Goal: Task Accomplishment & Management: Manage account settings

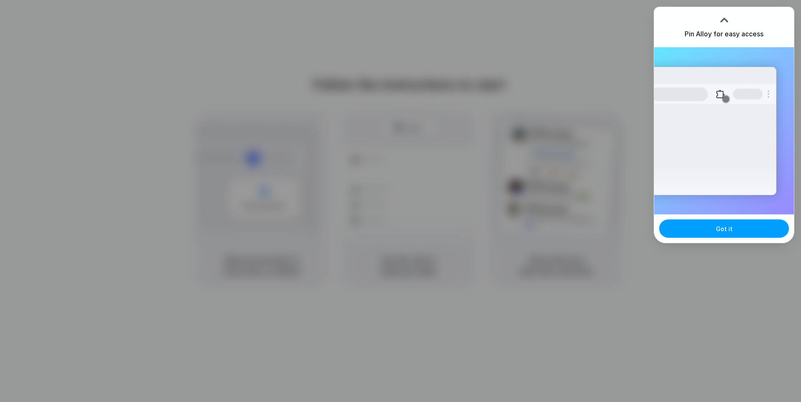
click at [714, 226] on button "Got it" at bounding box center [724, 228] width 130 height 18
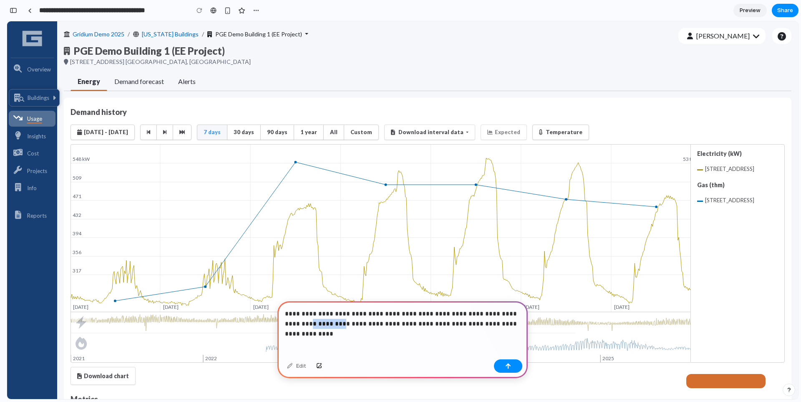
drag, startPoint x: 316, startPoint y: 323, endPoint x: 283, endPoint y: 324, distance: 32.6
click at [283, 324] on div "**********" at bounding box center [403, 328] width 250 height 55
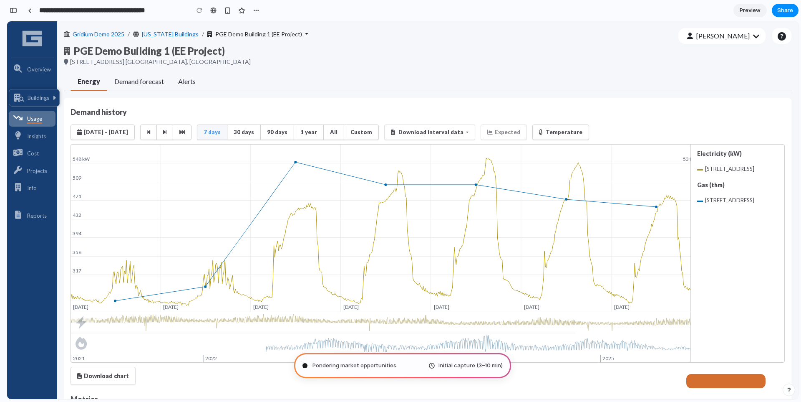
type input "**********"
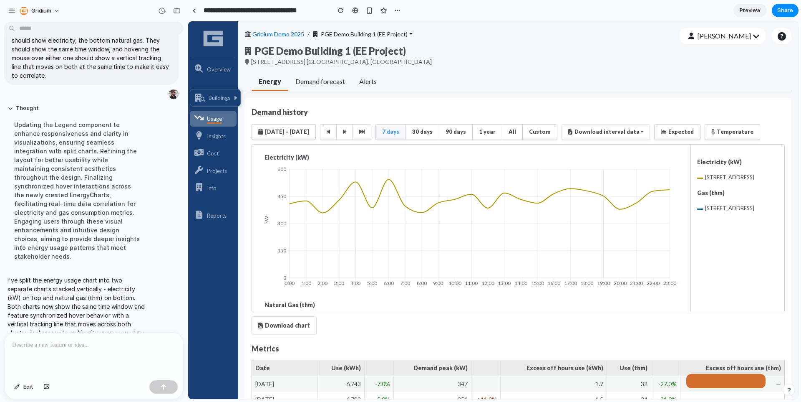
scroll to position [81, 0]
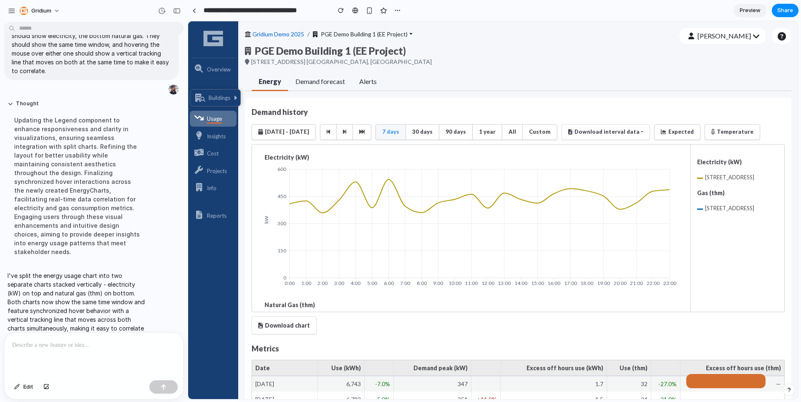
click at [85, 359] on div at bounding box center [94, 354] width 179 height 44
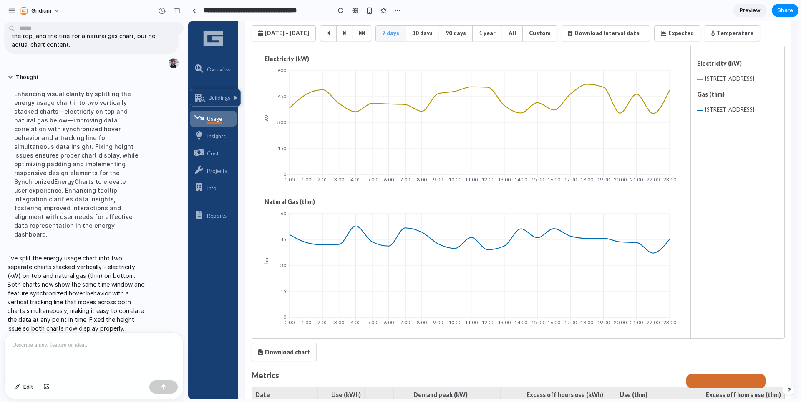
scroll to position [0, 0]
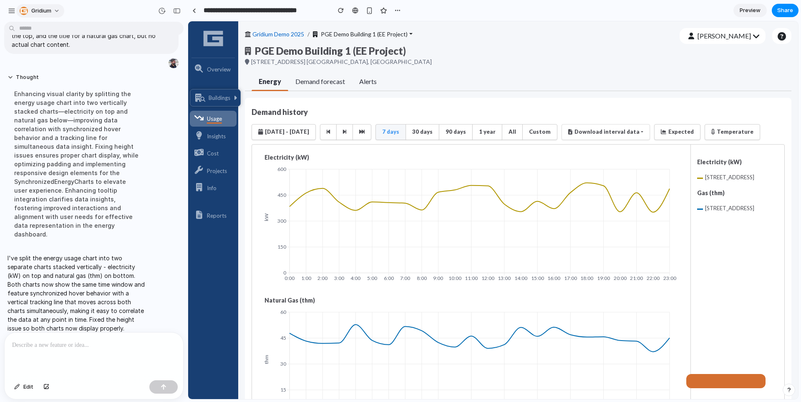
click at [58, 15] on button "Gridium" at bounding box center [40, 10] width 48 height 13
click at [8, 11] on div "button" at bounding box center [12, 11] width 8 height 8
click at [298, 76] on link "Demand forecast" at bounding box center [320, 82] width 64 height 18
click at [368, 80] on span "Alerts" at bounding box center [368, 81] width 18 height 10
click at [13, 13] on div "button" at bounding box center [12, 11] width 8 height 8
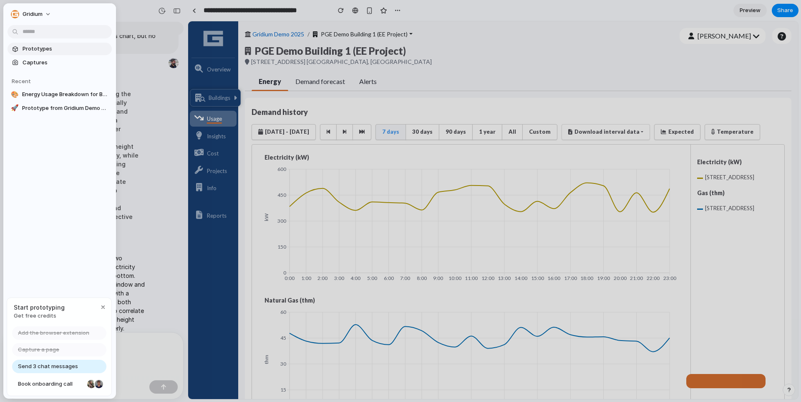
click at [33, 45] on span "Prototypes" at bounding box center [66, 49] width 86 height 8
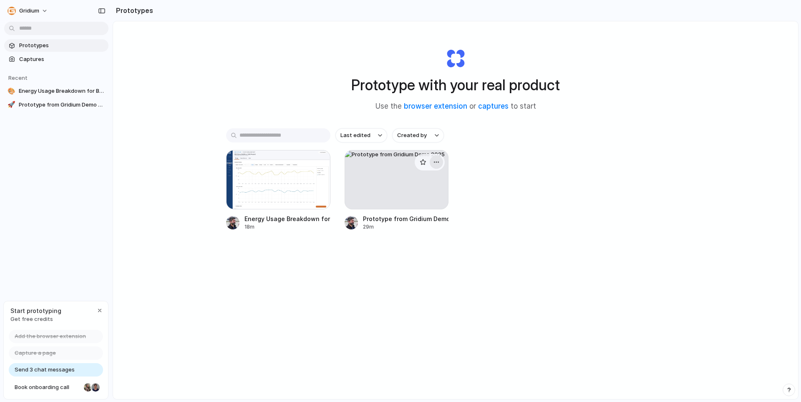
click at [439, 161] on div "button" at bounding box center [436, 162] width 7 height 7
click at [419, 217] on li "Delete" at bounding box center [412, 220] width 59 height 13
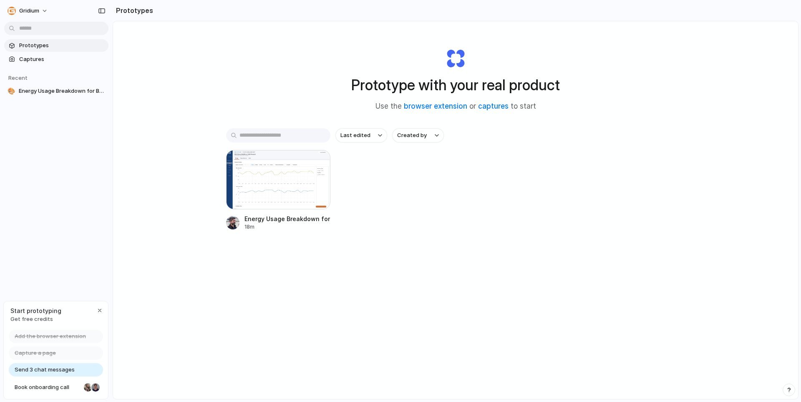
click at [416, 221] on div "Energy Usage Breakdown for Building 1 18m" at bounding box center [455, 190] width 459 height 81
click at [19, 12] on span "Gridium" at bounding box center [29, 11] width 20 height 8
click at [32, 27] on span "Settings" at bounding box center [30, 29] width 23 height 8
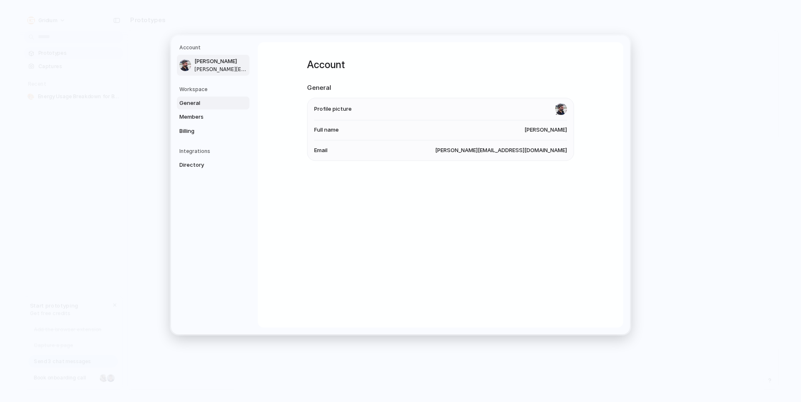
click at [227, 102] on span "General" at bounding box center [205, 103] width 53 height 8
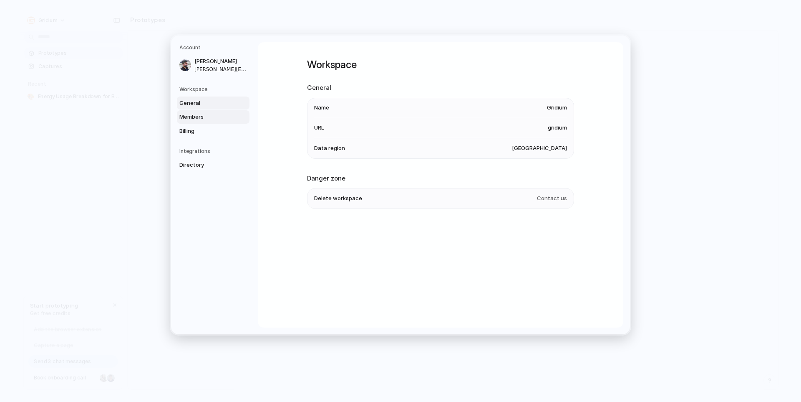
click at [225, 120] on span "Members" at bounding box center [205, 117] width 53 height 8
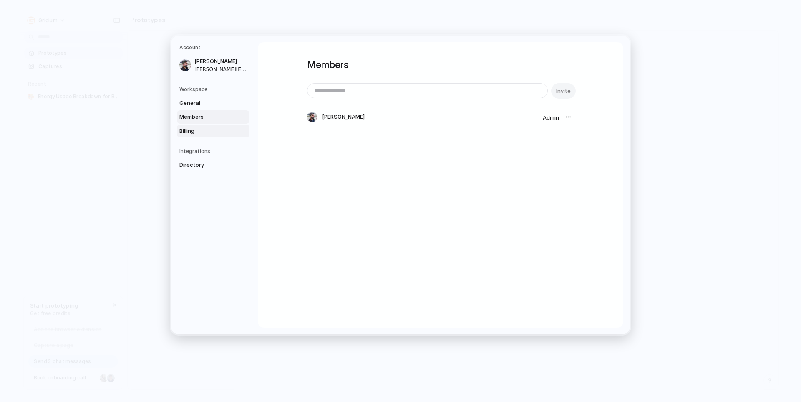
click at [217, 130] on span "Billing" at bounding box center [205, 131] width 53 height 8
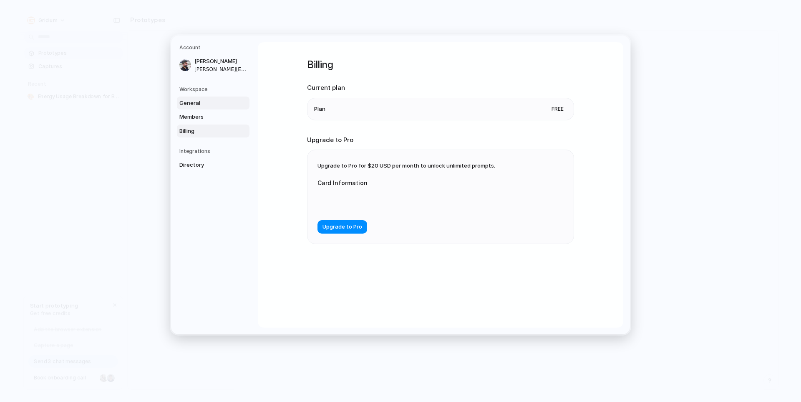
click at [219, 104] on span "General" at bounding box center [205, 103] width 53 height 8
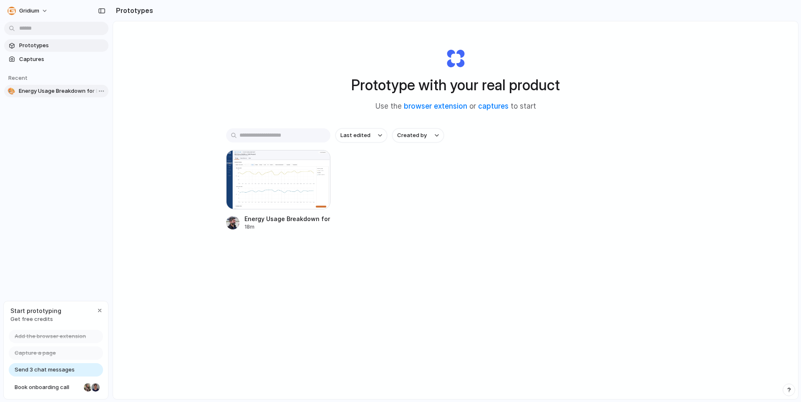
click at [69, 88] on span "Energy Usage Breakdown for Building 1" at bounding box center [62, 91] width 86 height 8
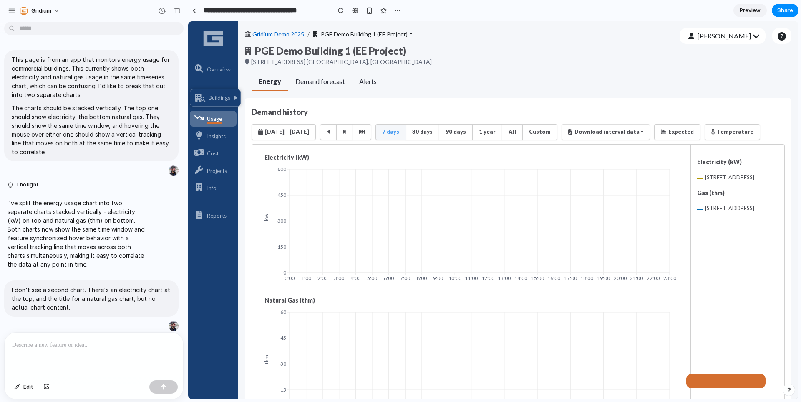
scroll to position [109, 0]
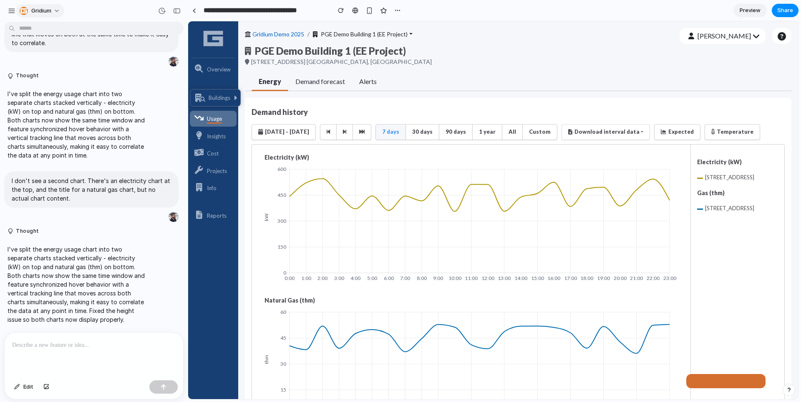
click at [43, 10] on span "Gridium" at bounding box center [41, 11] width 20 height 8
click at [122, 94] on span "Neutral dark" at bounding box center [109, 96] width 33 height 8
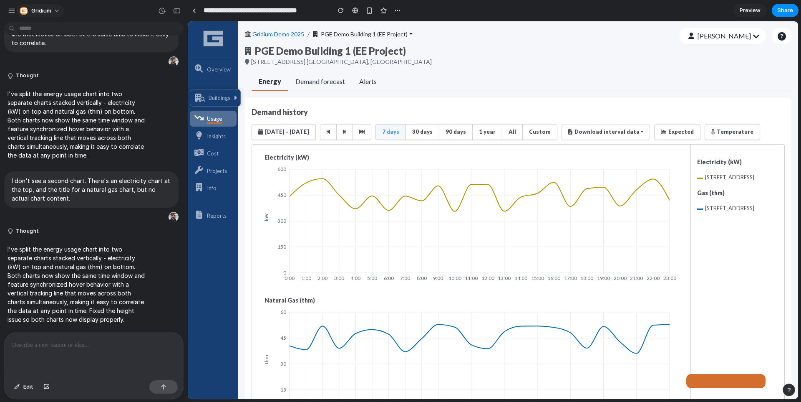
click at [53, 11] on button "Gridium" at bounding box center [40, 10] width 48 height 13
click at [115, 86] on li "Dark" at bounding box center [116, 82] width 55 height 13
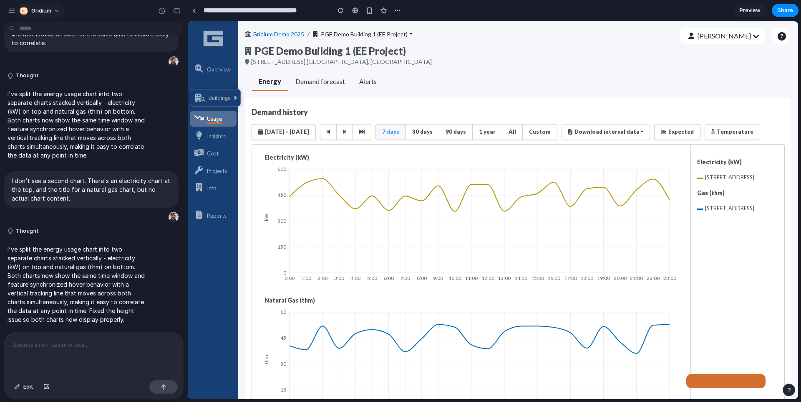
click at [41, 13] on span "Gridium" at bounding box center [41, 11] width 20 height 8
click at [127, 112] on li "Forest" at bounding box center [113, 109] width 49 height 13
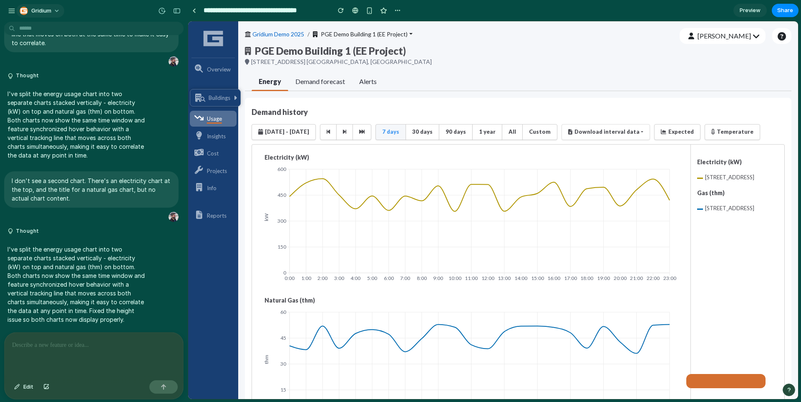
click at [51, 11] on span "Gridium" at bounding box center [41, 11] width 20 height 8
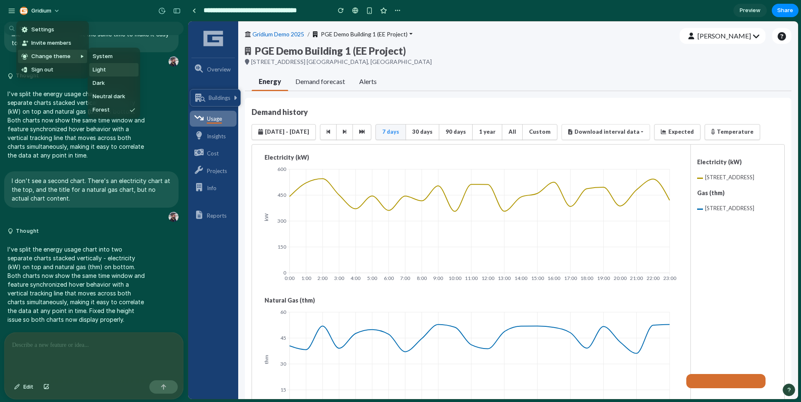
click at [117, 68] on li "Light" at bounding box center [113, 69] width 49 height 13
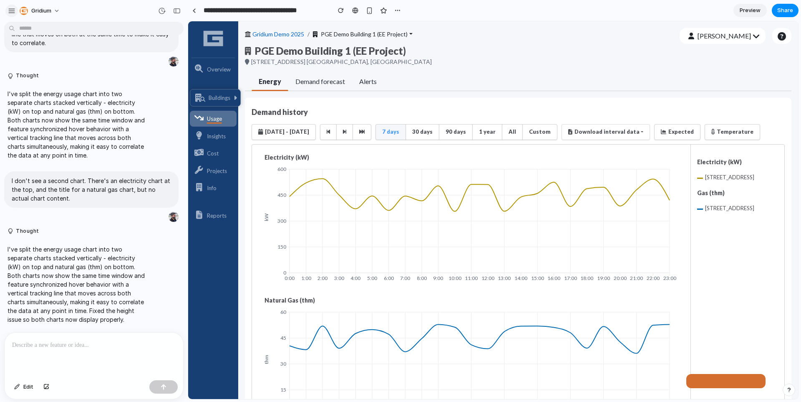
click at [10, 12] on div "button" at bounding box center [12, 11] width 8 height 8
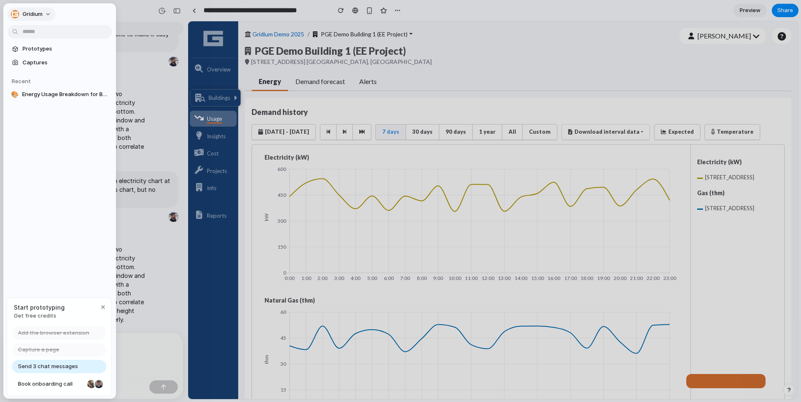
click at [41, 15] on span "Gridium" at bounding box center [33, 14] width 20 height 8
click at [41, 15] on div "Settings Invite members Change theme Sign out" at bounding box center [400, 201] width 801 height 402
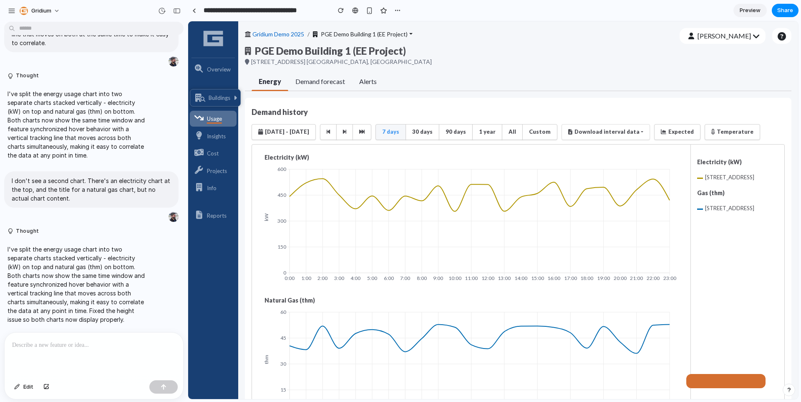
click at [136, 13] on div "Gridium" at bounding box center [94, 10] width 188 height 20
click at [20, 9] on div "button" at bounding box center [24, 11] width 8 height 8
click at [12, 8] on div "Settings Invite members Change theme Sign out" at bounding box center [400, 201] width 801 height 402
click at [12, 8] on div "button" at bounding box center [12, 11] width 8 height 8
click at [117, 10] on div "Gridium" at bounding box center [94, 10] width 188 height 20
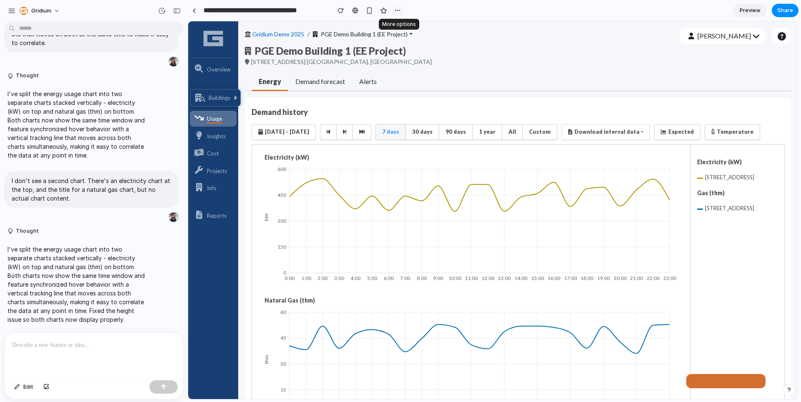
click at [399, 8] on div "button" at bounding box center [397, 10] width 7 height 7
click at [399, 7] on div "Duplicate Delete" at bounding box center [400, 201] width 801 height 402
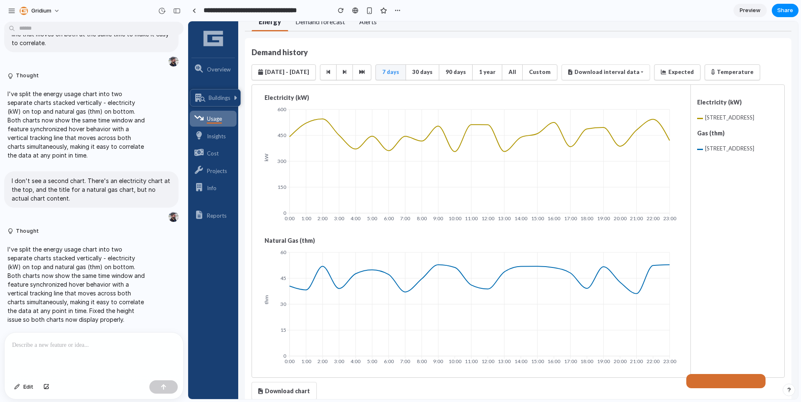
scroll to position [0, 0]
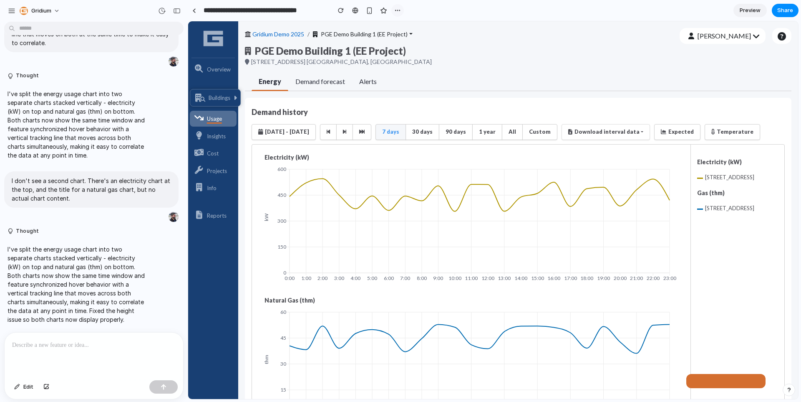
click at [399, 13] on div "button" at bounding box center [397, 10] width 7 height 7
click at [548, 30] on div "Duplicate Delete" at bounding box center [400, 201] width 801 height 402
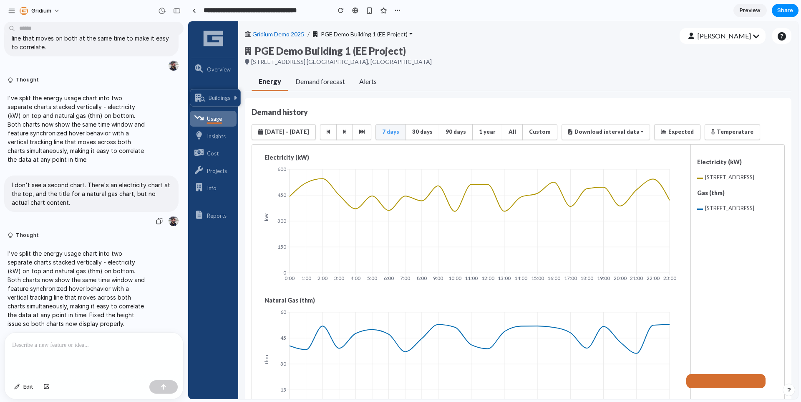
scroll to position [109, 0]
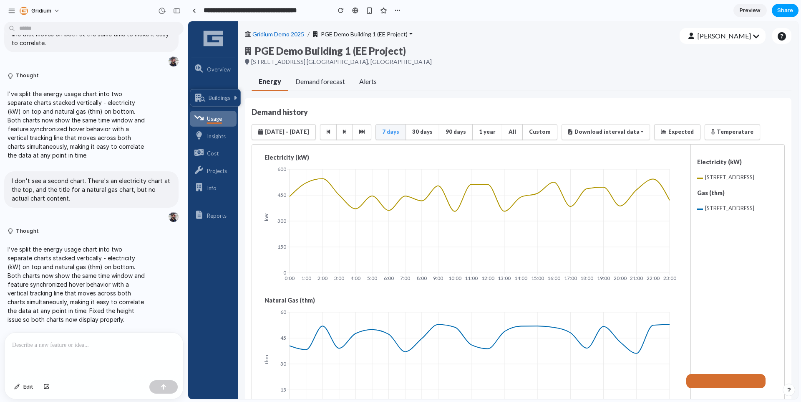
click at [781, 9] on span "Share" at bounding box center [786, 10] width 16 height 8
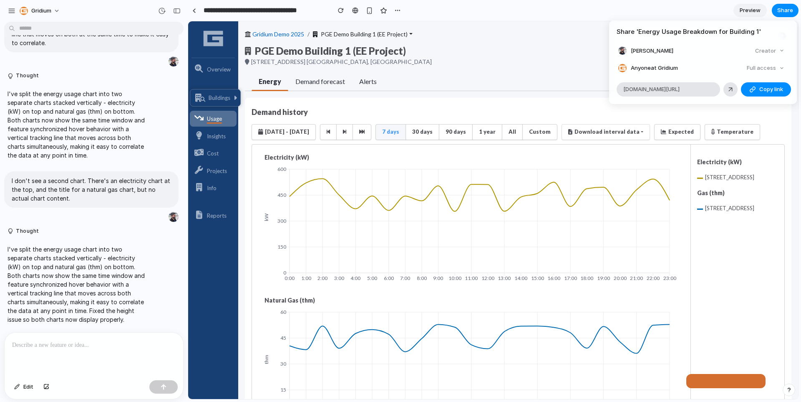
click at [676, 15] on div "Share ' Energy Usage Breakdown for Building 1 ' Joel Newman Creator Anyone at G…" at bounding box center [400, 201] width 801 height 402
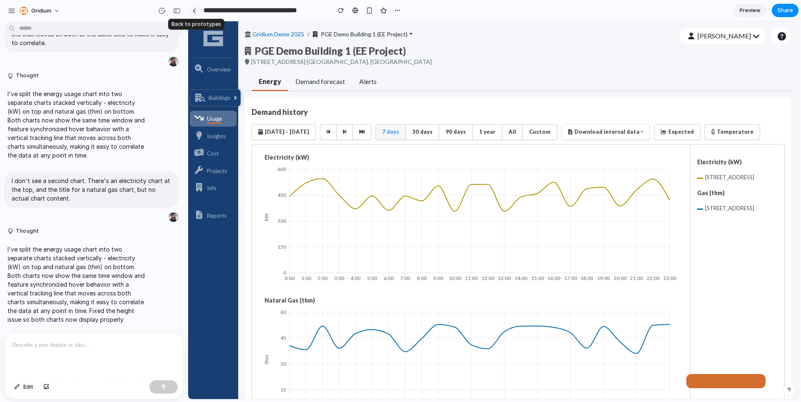
click at [199, 10] on link at bounding box center [194, 10] width 13 height 13
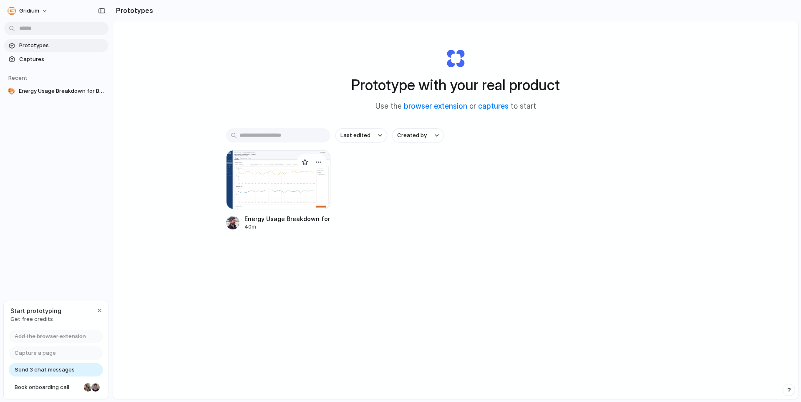
click at [260, 184] on div at bounding box center [278, 179] width 104 height 59
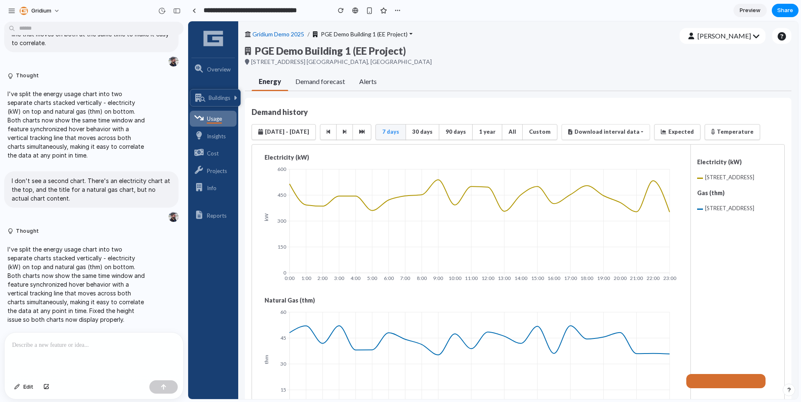
scroll to position [95, 0]
